Goal: Obtain resource: Download file/media

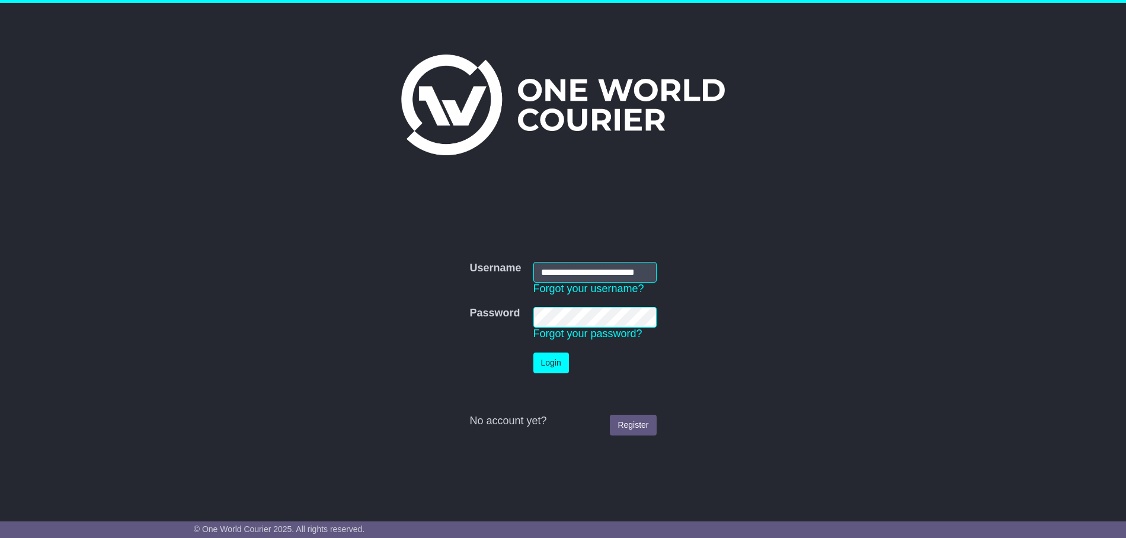
click at [546, 357] on button "Login" at bounding box center [551, 363] width 36 height 21
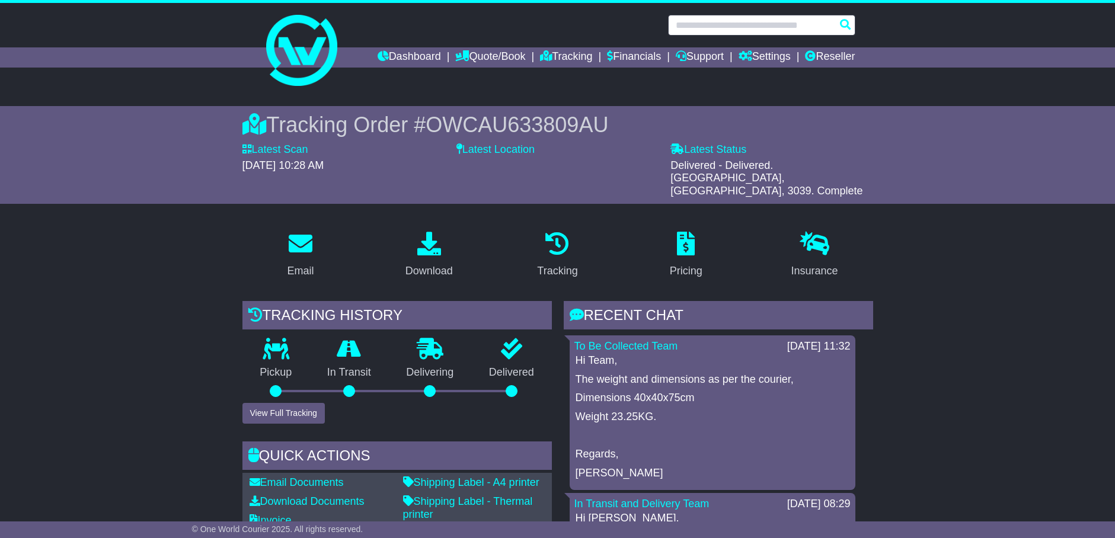
click at [724, 21] on input "text" at bounding box center [761, 25] width 187 height 21
paste input "**********"
type input "**********"
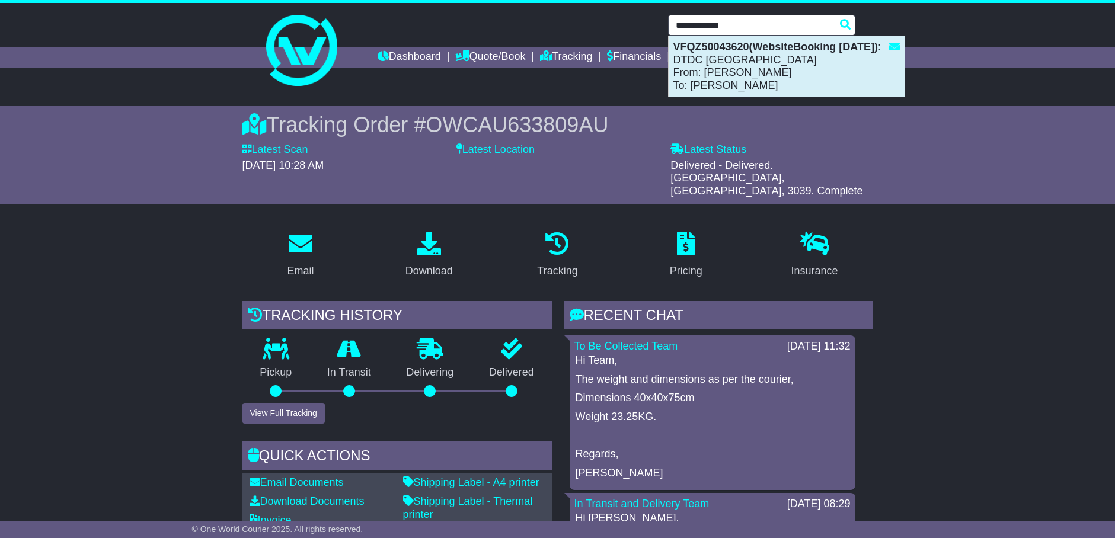
click at [788, 78] on div "VFQZ50043620(WebsiteBooking [DATE]) : DTDC [GEOGRAPHIC_DATA] From: [PERSON_NAME…" at bounding box center [786, 66] width 236 height 60
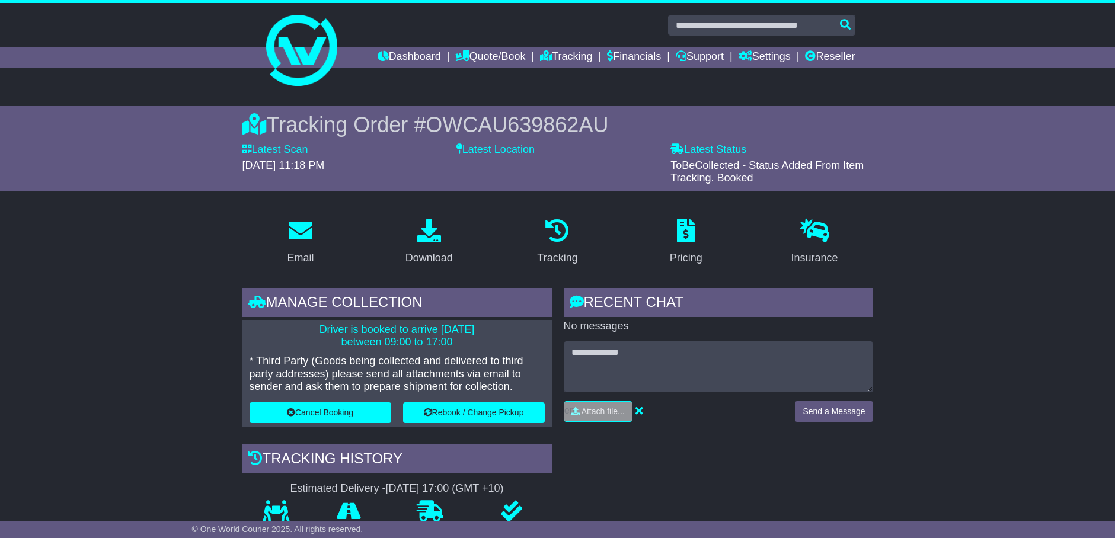
click at [541, 123] on span "OWCAU639862AU" at bounding box center [517, 125] width 183 height 24
click at [547, 122] on span "OWCAU639862AU" at bounding box center [517, 125] width 183 height 24
copy span "OWCAU639862AU"
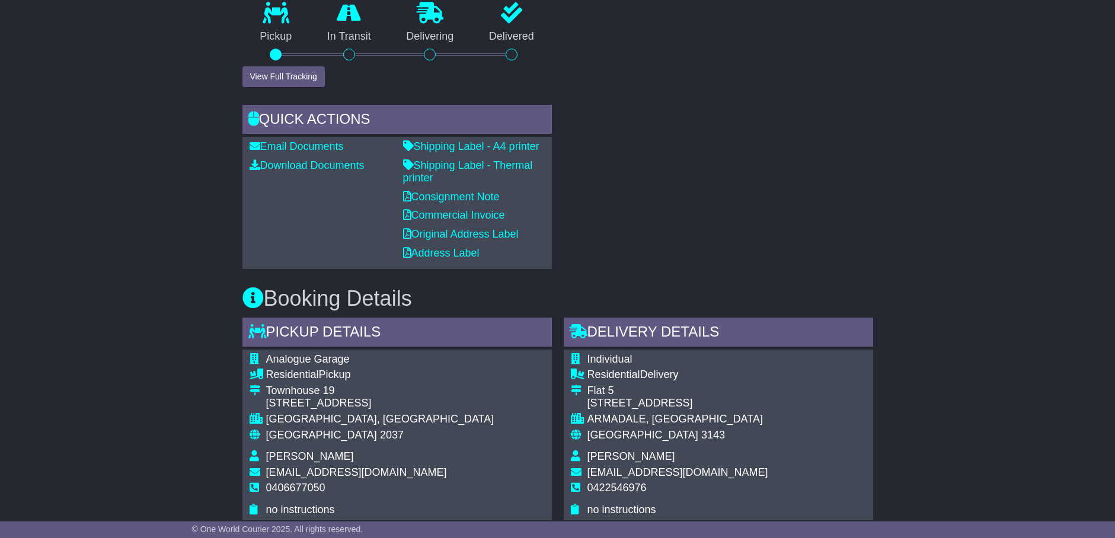
scroll to position [741, 0]
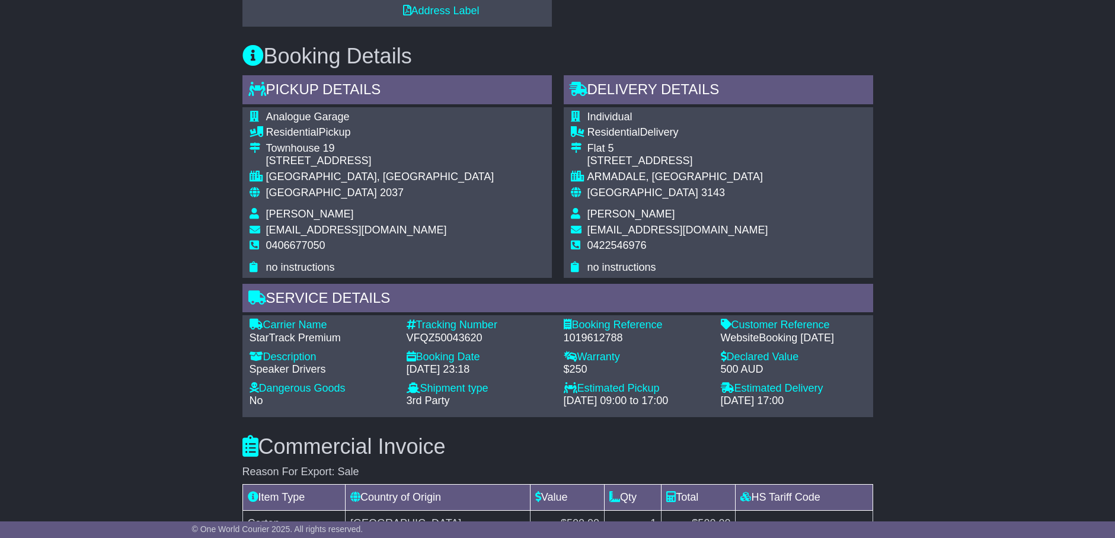
click at [590, 338] on div "1019612788" at bounding box center [636, 338] width 145 height 13
copy div "1019612788"
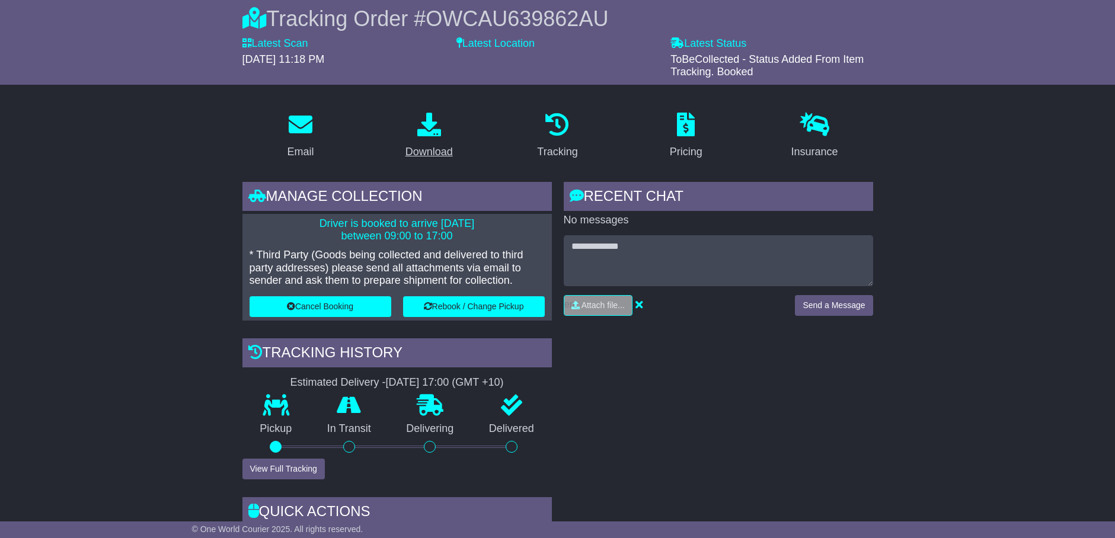
scroll to position [74, 0]
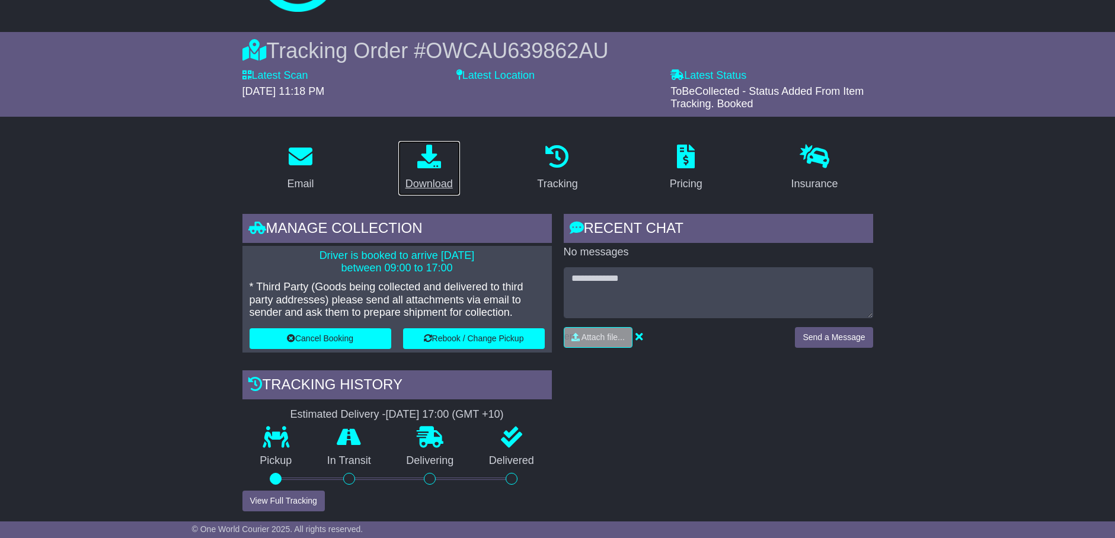
click at [433, 171] on link "Download" at bounding box center [429, 168] width 63 height 56
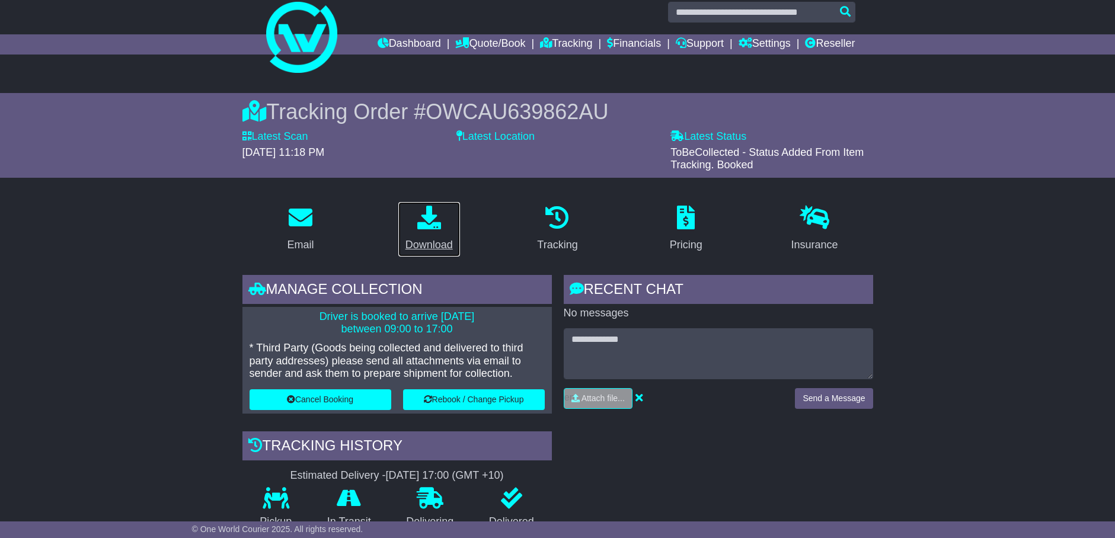
scroll to position [0, 0]
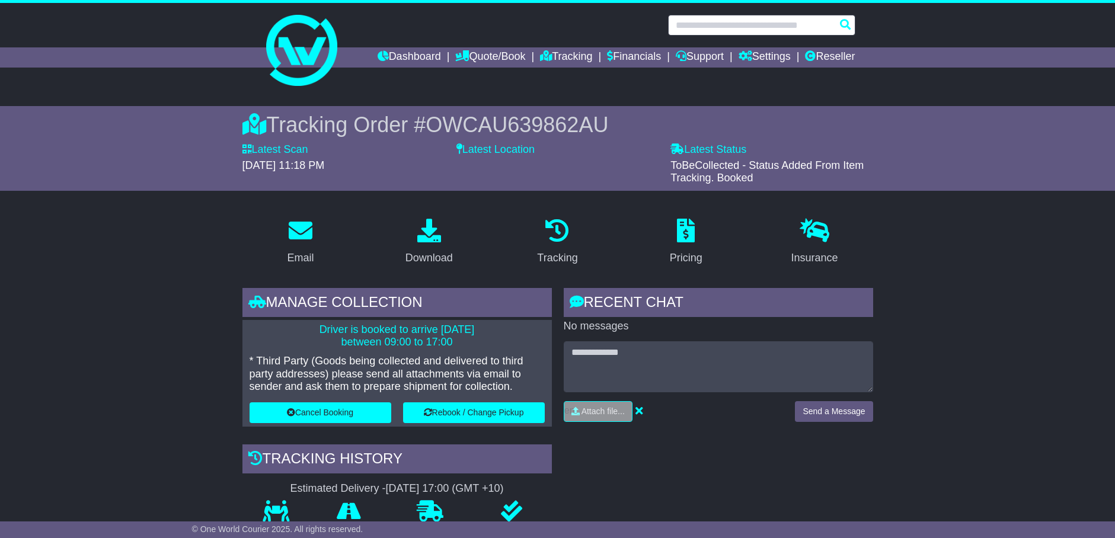
click at [751, 31] on input "text" at bounding box center [761, 25] width 187 height 21
paste input "**********"
type input "**********"
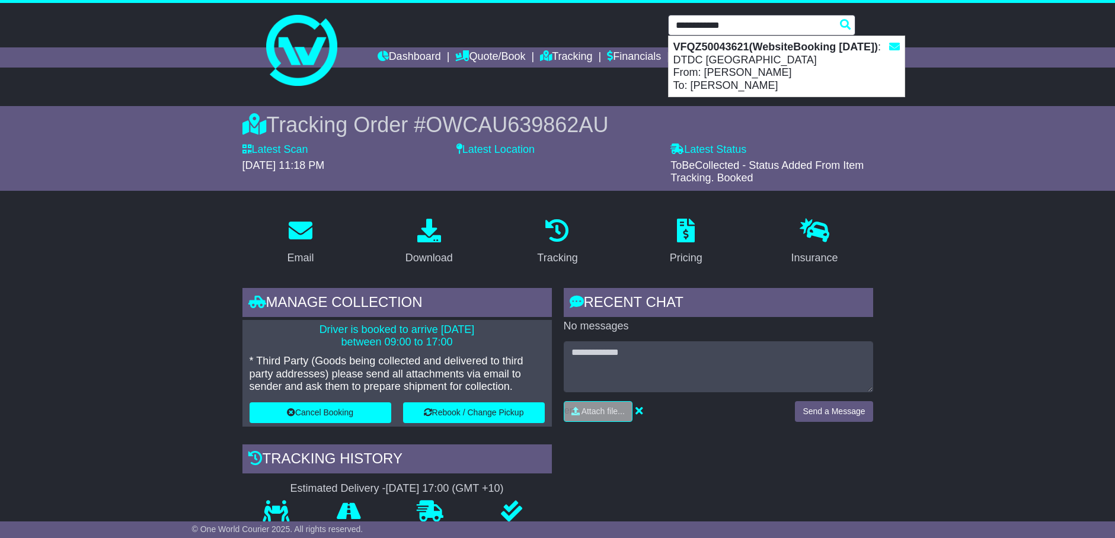
click at [728, 60] on div "VFQZ50043621(WebsiteBooking 28-8-2025) : DTDC Australia From: Simon Mottram To:…" at bounding box center [786, 66] width 236 height 60
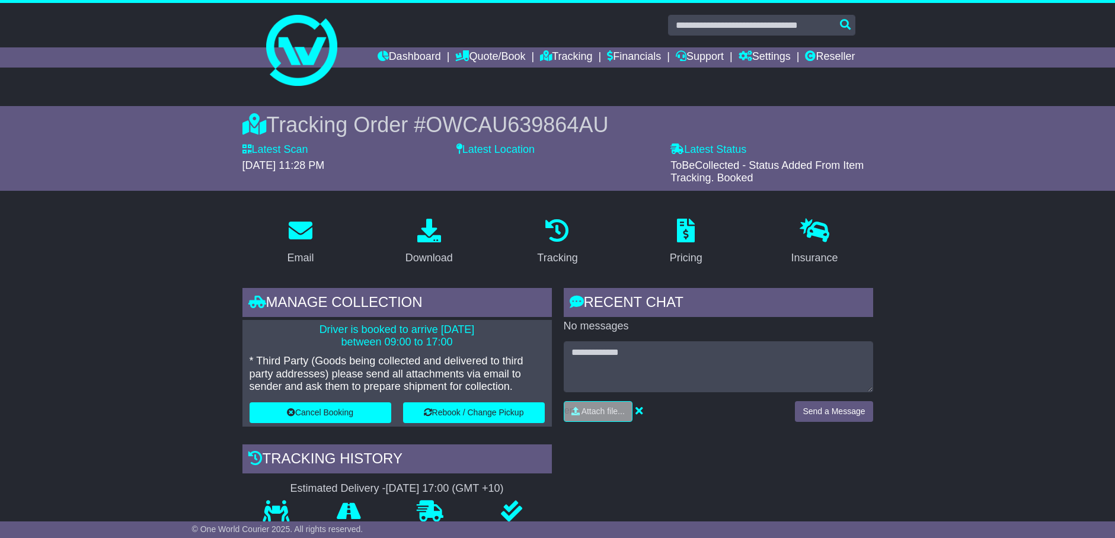
click at [500, 121] on span "OWCAU639864AU" at bounding box center [517, 125] width 183 height 24
copy span "OWCAU639864AU"
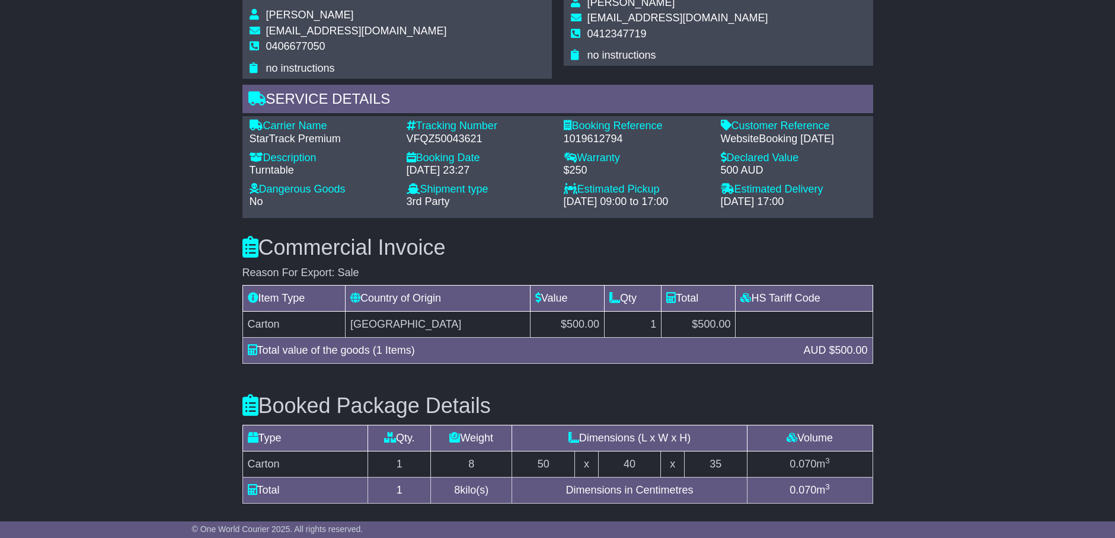
scroll to position [889, 0]
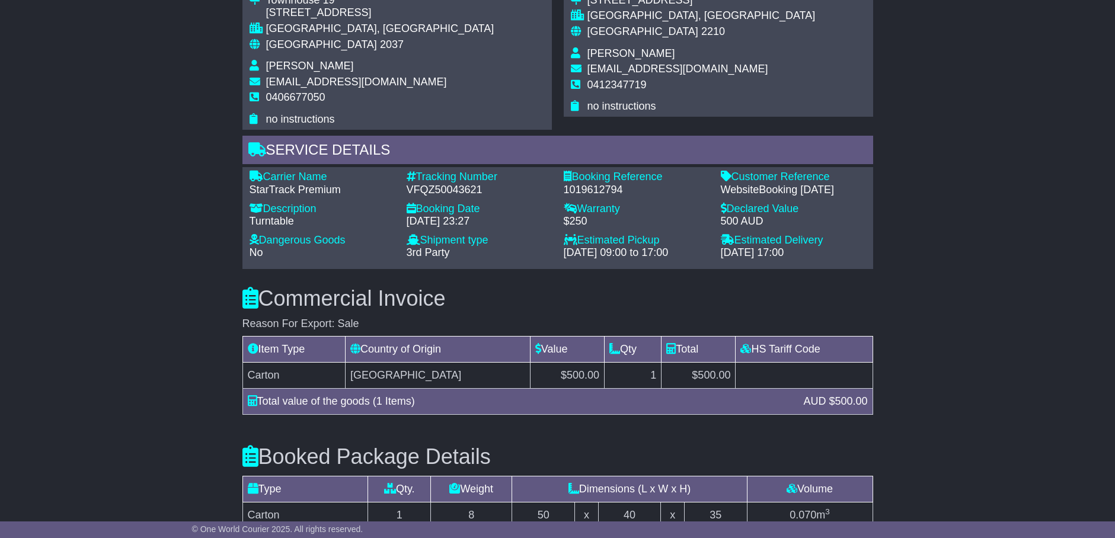
click at [607, 190] on div "1019612794" at bounding box center [636, 190] width 145 height 13
copy div "1019612794"
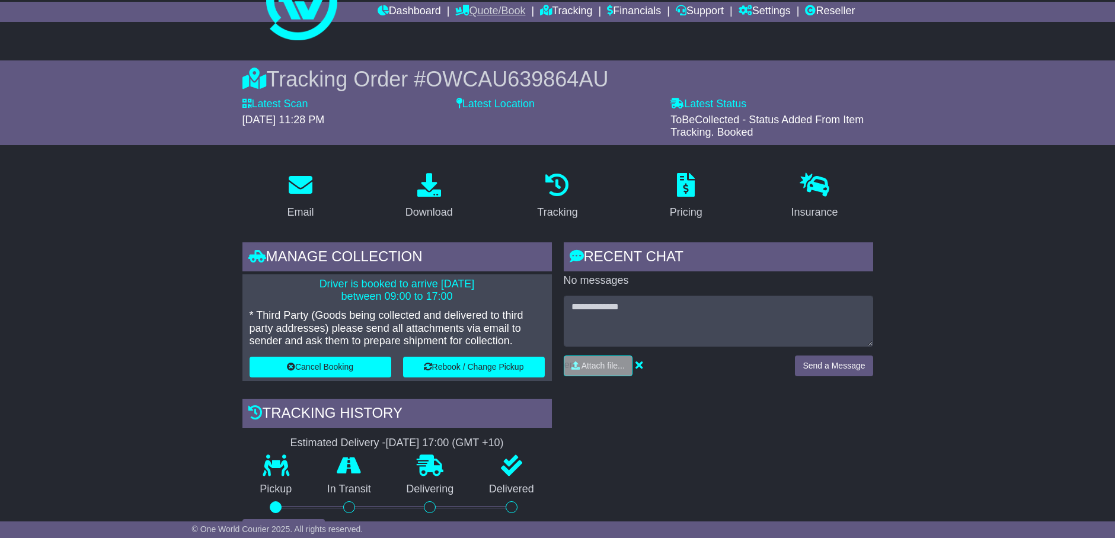
scroll to position [0, 0]
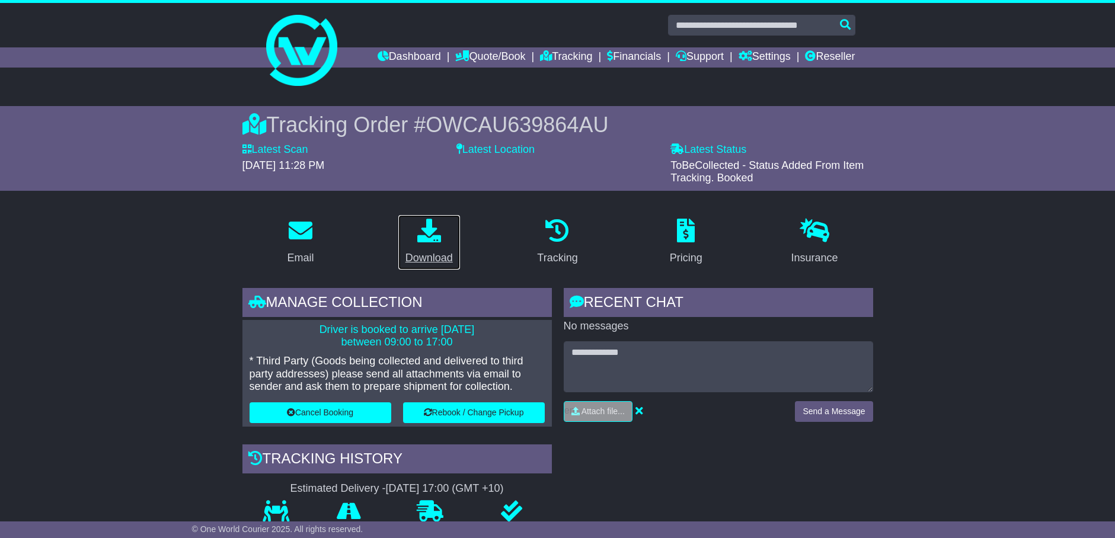
click at [442, 255] on div "Download" at bounding box center [428, 258] width 47 height 16
